Goal: Check status

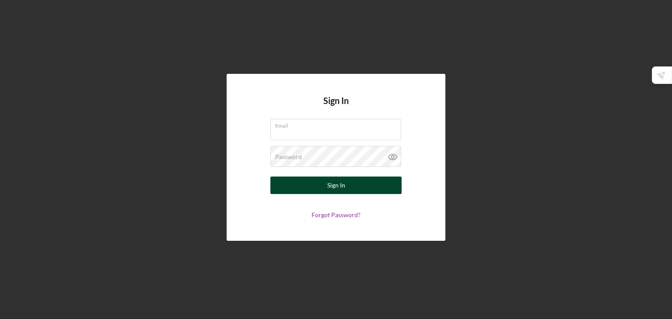
type input "careplayeducationcenter@gmail.com"
click at [306, 185] on button "Sign In" at bounding box center [335, 186] width 131 height 18
